Goal: Transaction & Acquisition: Purchase product/service

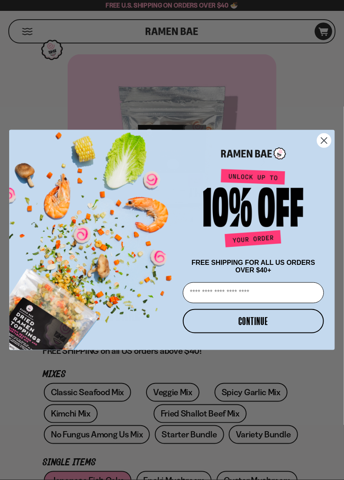
click at [247, 296] on input "Email" at bounding box center [253, 292] width 141 height 21
type input "**********"
click at [258, 326] on button "CONTINUE" at bounding box center [253, 321] width 141 height 24
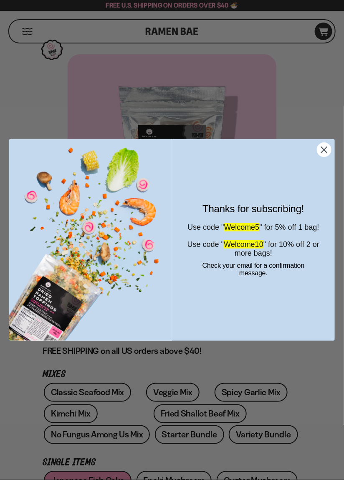
click at [327, 155] on circle "Close dialog" at bounding box center [324, 150] width 14 height 14
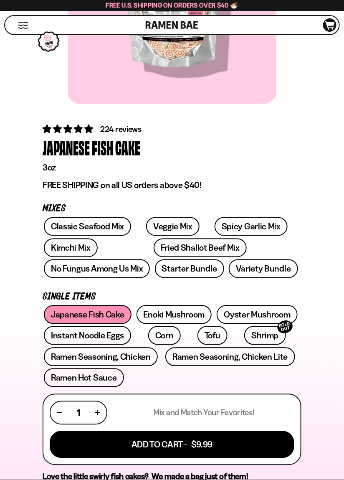
scroll to position [166, 0]
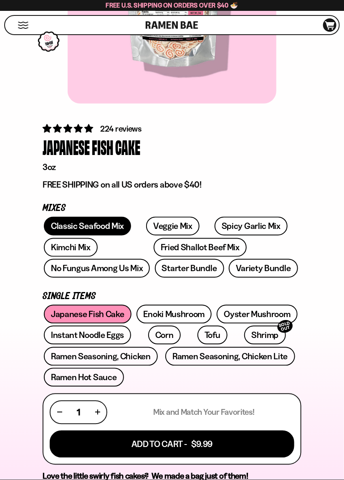
click at [81, 222] on link "Classic Seafood Mix" at bounding box center [87, 226] width 87 height 19
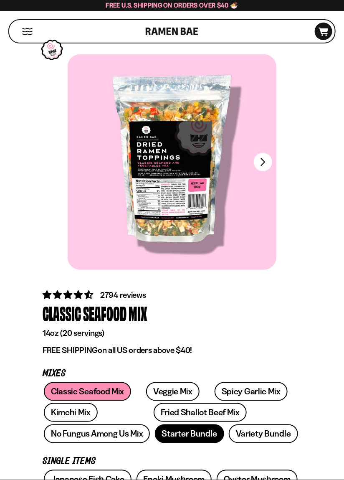
click at [155, 432] on link "Starter Bundle" at bounding box center [189, 433] width 69 height 19
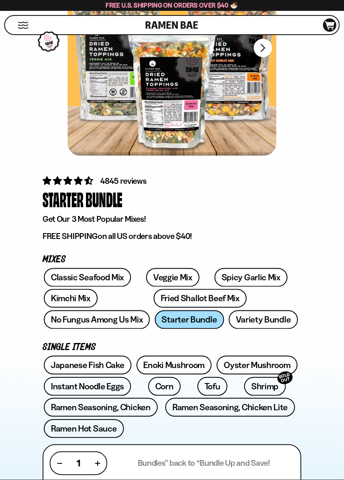
click at [316, 398] on div "4845 reviews Starter Bundle Get Our 3 Most Popular Mixes! FREE SHIPPING on all …" at bounding box center [172, 470] width 336 height 592
